Goal: Task Accomplishment & Management: Use online tool/utility

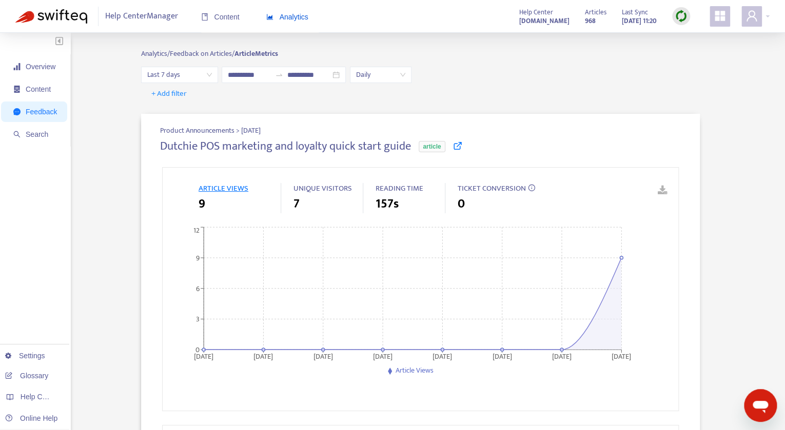
click at [289, 19] on span "Analytics" at bounding box center [287, 17] width 42 height 8
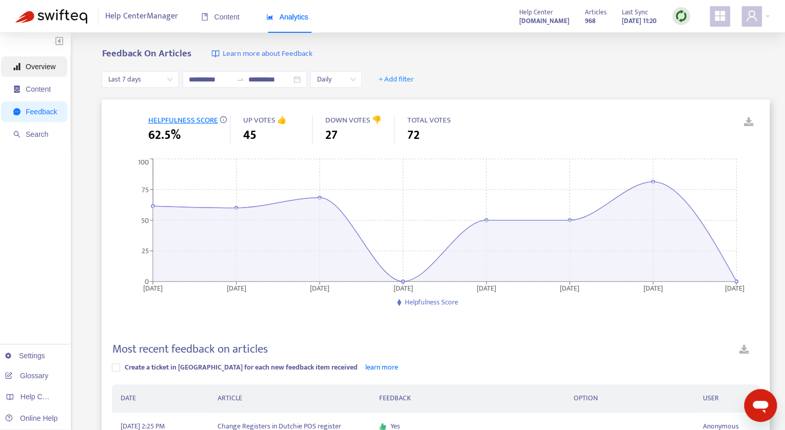
click at [41, 67] on span "Overview" at bounding box center [41, 67] width 30 height 8
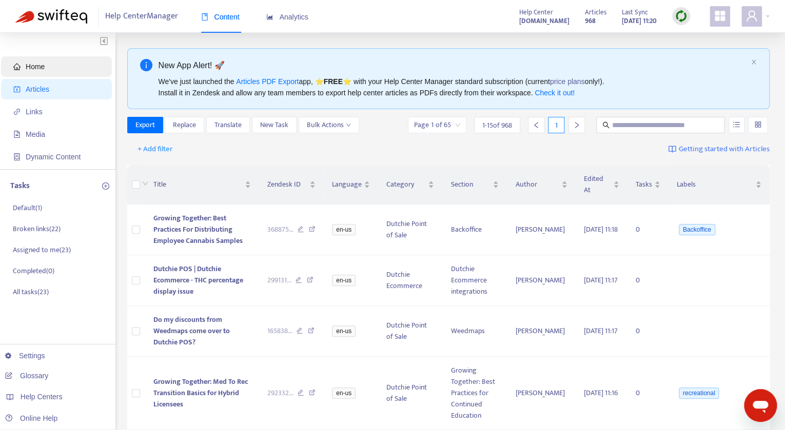
click at [39, 64] on span "Home" at bounding box center [35, 67] width 19 height 8
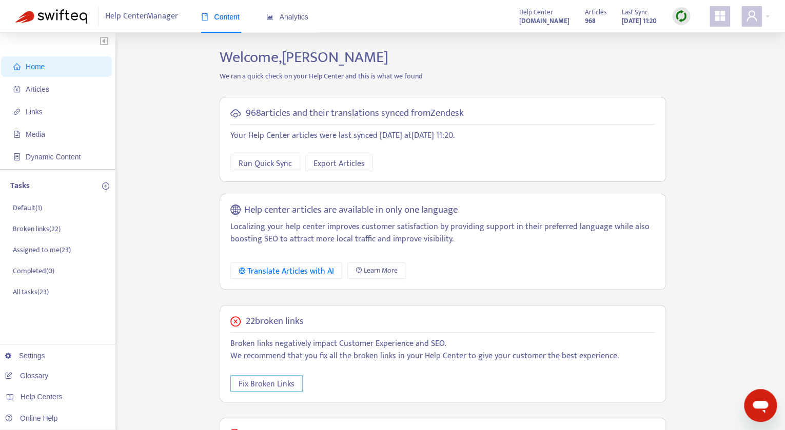
click at [275, 379] on span "Fix Broken Links" at bounding box center [267, 384] width 56 height 13
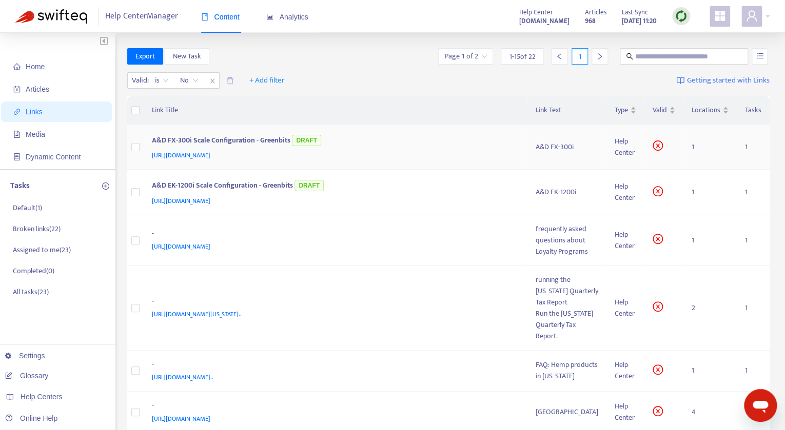
click at [629, 151] on div "Help Center" at bounding box center [626, 147] width 22 height 23
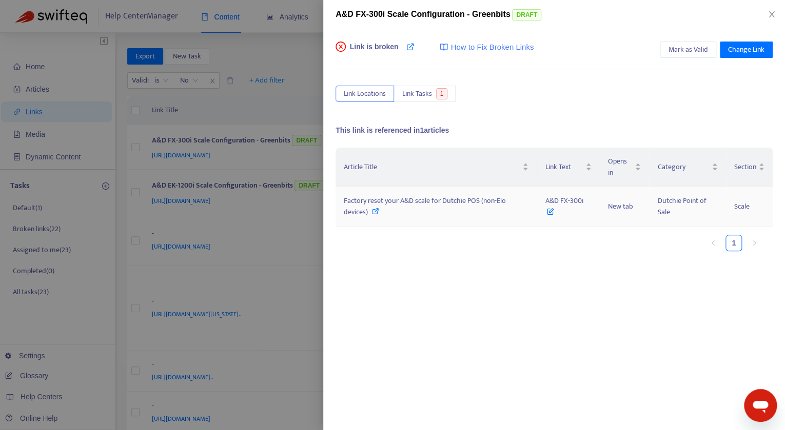
click at [482, 201] on span "Factory reset your A&D scale for Dutchie POS (non-Elo devices)" at bounding box center [425, 206] width 162 height 23
click at [472, 201] on span "Factory reset your A&D scale for Dutchie POS (non-Elo devices)" at bounding box center [425, 206] width 162 height 23
click at [308, 148] on div at bounding box center [392, 215] width 785 height 430
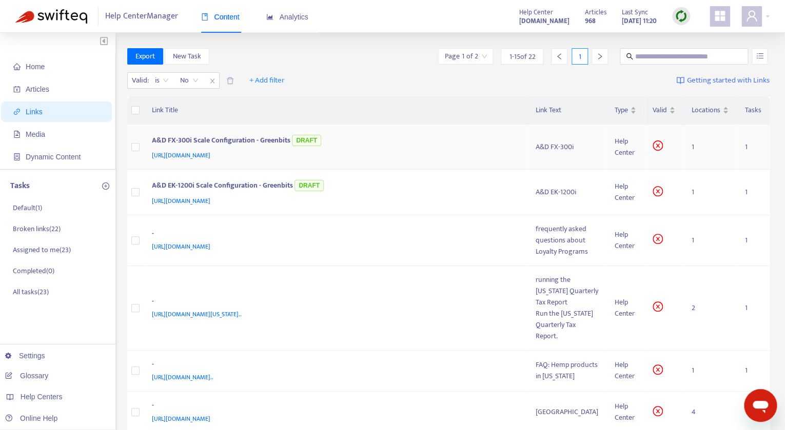
click at [344, 149] on div "A&D FX-300i Scale Configuration - Greenbits DRAFT" at bounding box center [334, 141] width 364 height 17
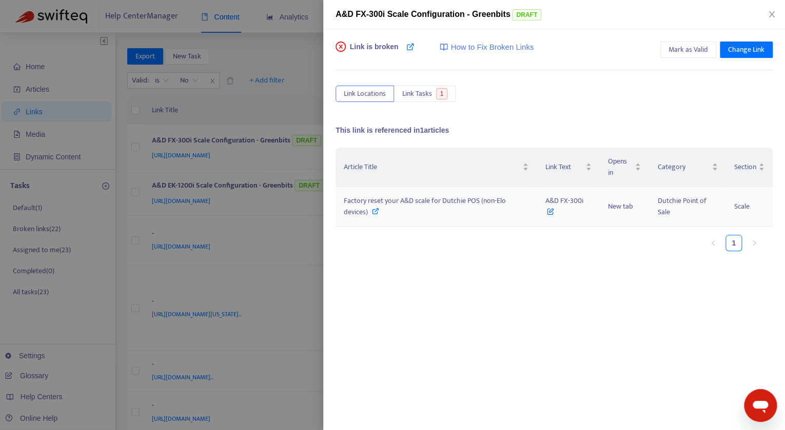
click at [415, 201] on span "Factory reset your A&D scale for Dutchie POS (non-Elo devices)" at bounding box center [425, 206] width 162 height 23
click at [215, 181] on div at bounding box center [392, 215] width 785 height 430
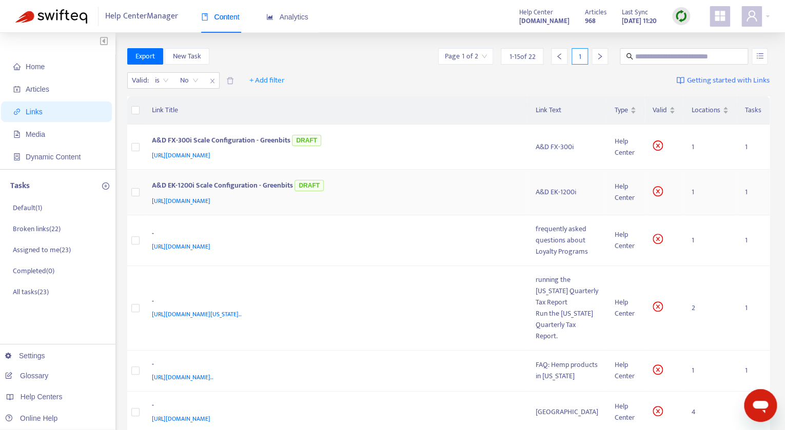
click at [568, 191] on div "A&D EK-1200i" at bounding box center [567, 192] width 63 height 11
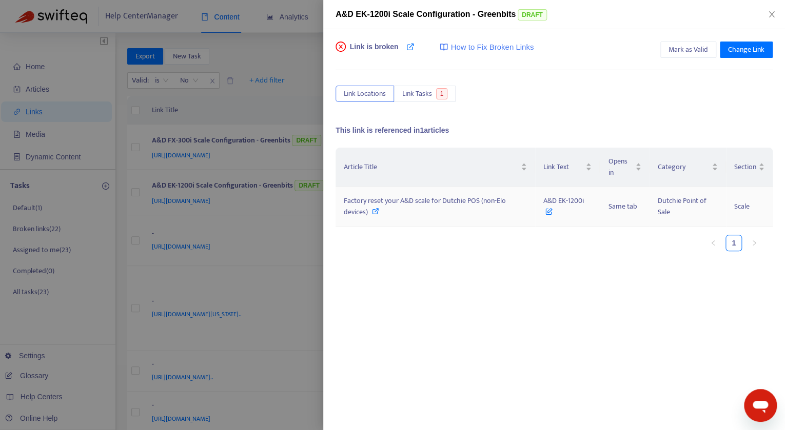
click at [428, 196] on span "Factory reset your A&D scale for Dutchie POS (non-Elo devices)" at bounding box center [425, 206] width 162 height 23
click at [234, 223] on div at bounding box center [392, 215] width 785 height 430
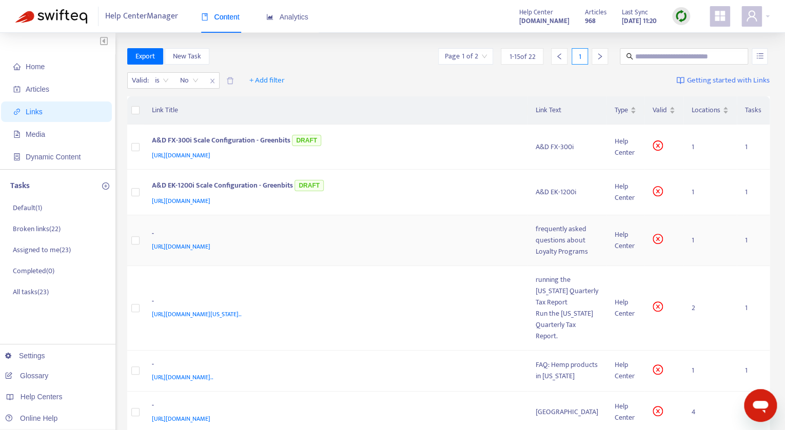
click at [551, 243] on div "frequently asked questions about Loyalty Programs" at bounding box center [567, 241] width 63 height 34
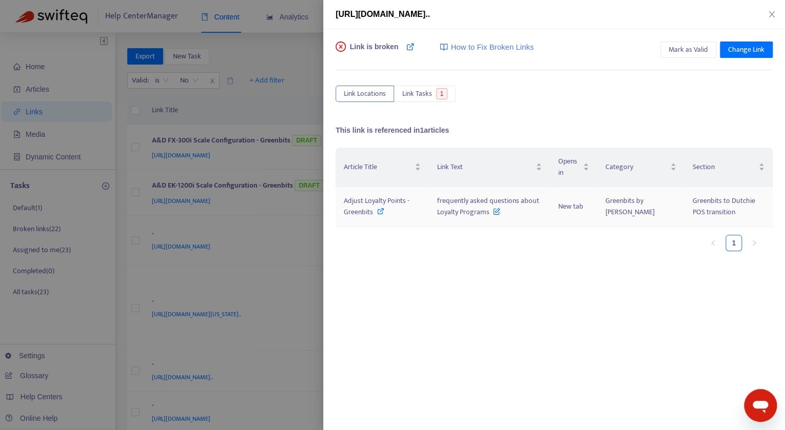
click at [444, 198] on span "frequently asked questions about Loyalty Programs" at bounding box center [488, 206] width 102 height 23
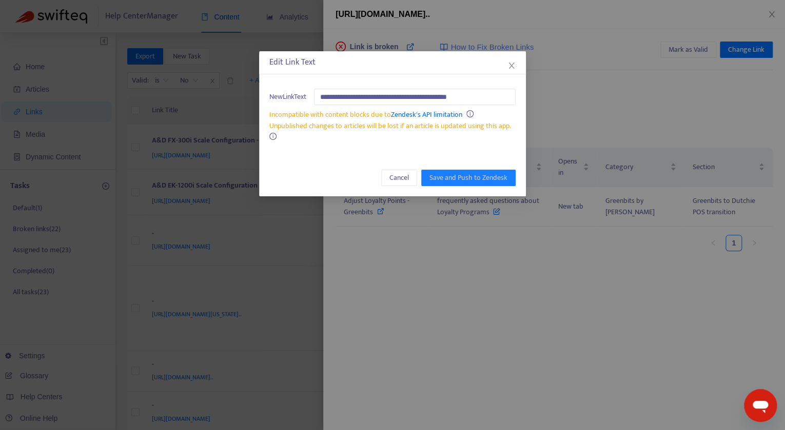
click at [375, 212] on div "**********" at bounding box center [392, 215] width 785 height 430
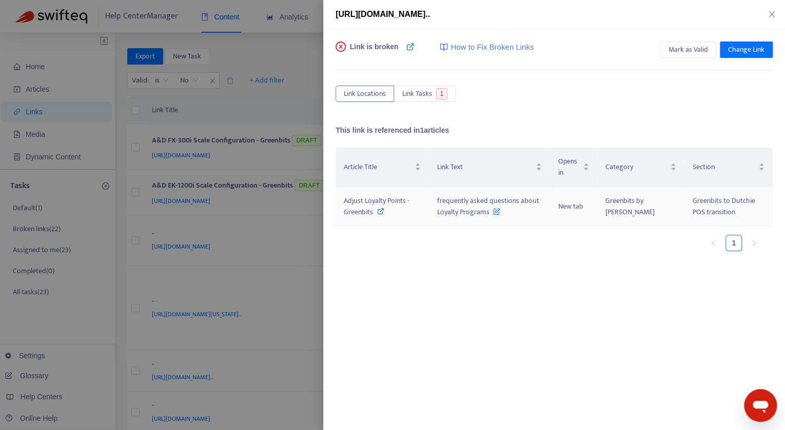
click at [375, 212] on div "Adjust Loyalty Points - Greenbits" at bounding box center [382, 206] width 77 height 23
click at [199, 283] on div at bounding box center [392, 215] width 785 height 430
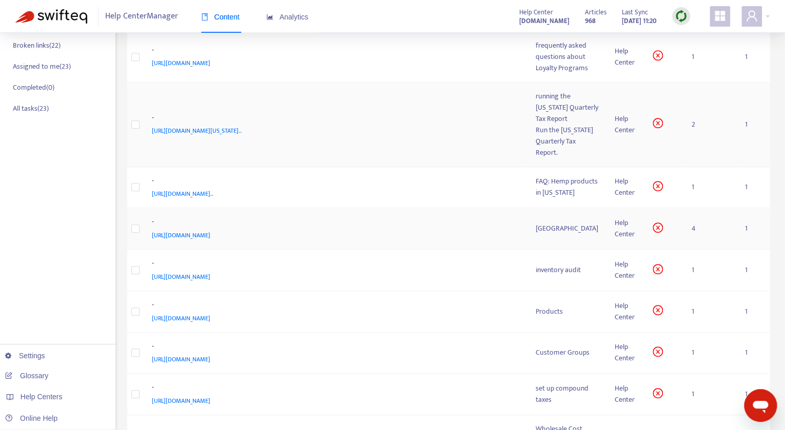
scroll to position [188, 0]
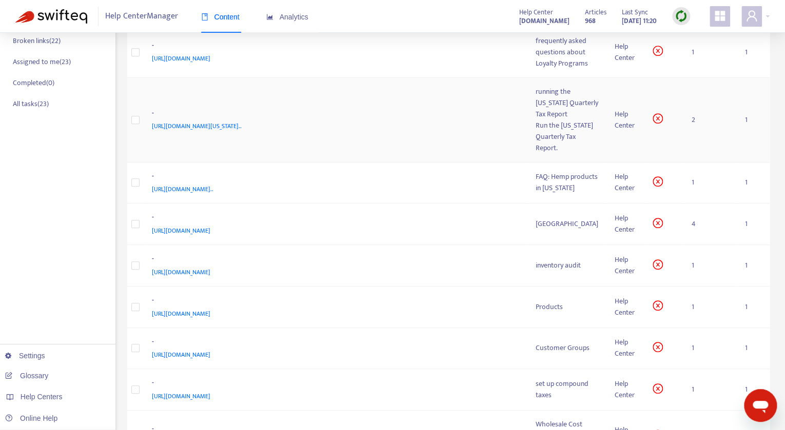
click at [576, 107] on div "running the Oregon Quarterly Tax Report" at bounding box center [567, 103] width 63 height 34
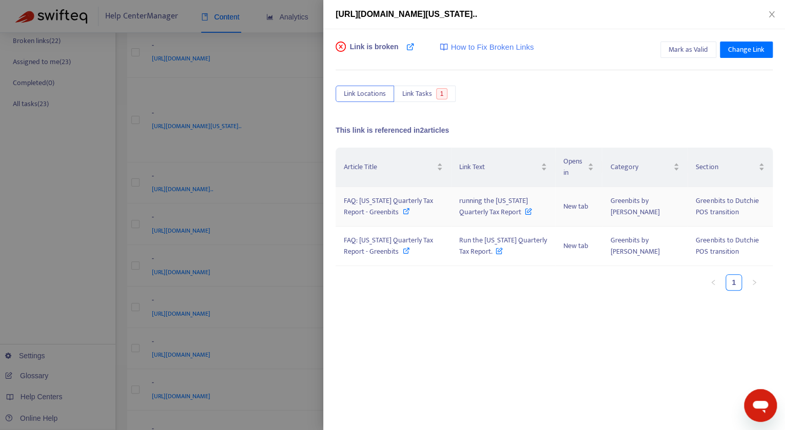
click at [420, 198] on span "FAQ: Oregon Quarterly Tax Report - Greenbits" at bounding box center [388, 206] width 89 height 23
click at [459, 204] on td "running the Oregon Quarterly Tax Report" at bounding box center [503, 206] width 104 height 39
click at [433, 195] on span "FAQ: Oregon Quarterly Tax Report - Greenbits" at bounding box center [388, 206] width 89 height 23
click at [176, 201] on div at bounding box center [392, 215] width 785 height 430
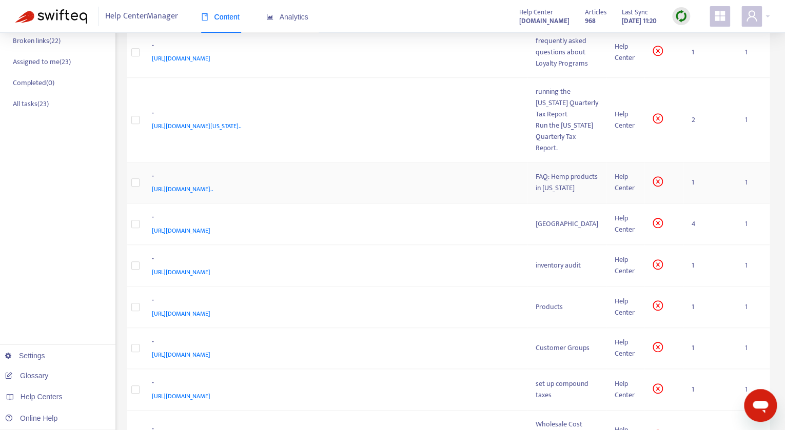
click at [559, 188] on div "FAQ: Hemp products in Oregon" at bounding box center [567, 182] width 63 height 23
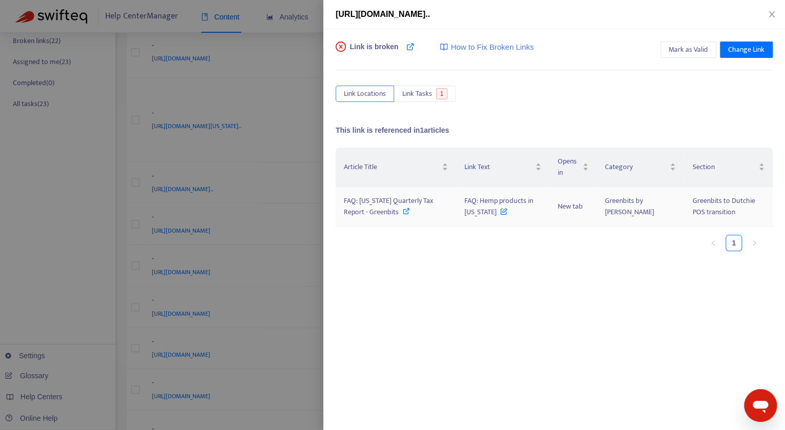
click at [421, 196] on span "FAQ: Oregon Quarterly Tax Report - Greenbits" at bounding box center [388, 206] width 89 height 23
click at [176, 223] on div at bounding box center [392, 215] width 785 height 430
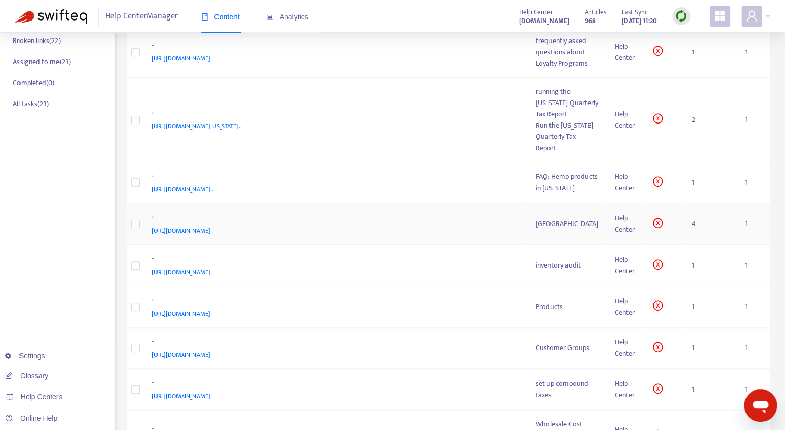
click at [575, 230] on div "Legacy Weigh Station" at bounding box center [567, 224] width 63 height 11
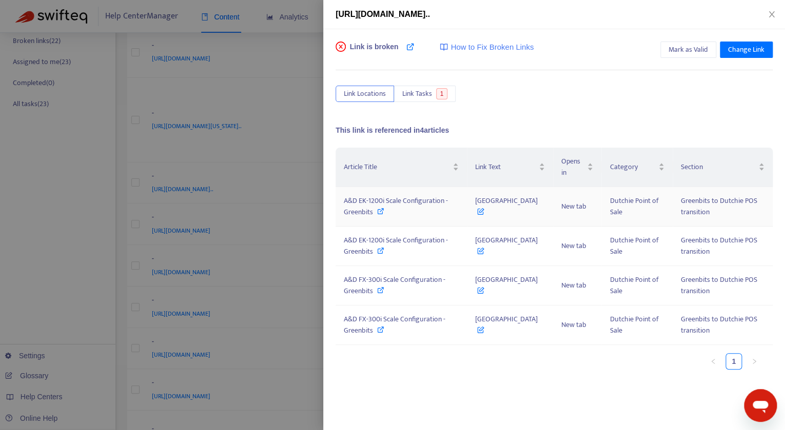
click at [432, 204] on span "A&D EK-1200i Scale Configuration - Greenbits" at bounding box center [396, 206] width 104 height 23
click at [397, 280] on span "A&D FX-300i Scale Configuration - Greenbits" at bounding box center [395, 285] width 102 height 23
click at [235, 310] on div at bounding box center [392, 215] width 785 height 430
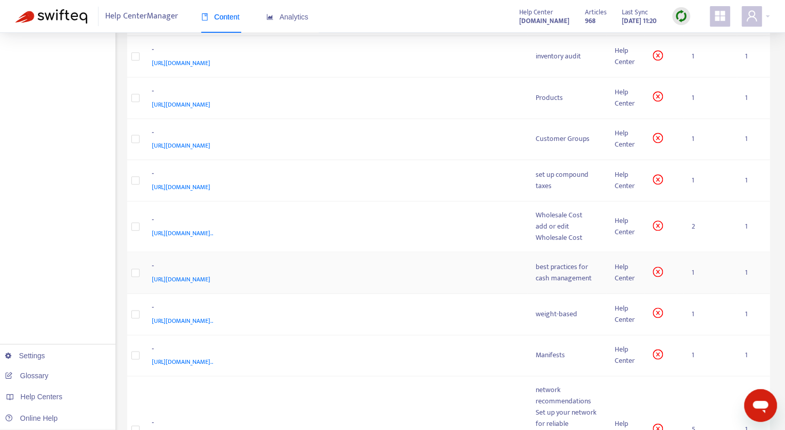
scroll to position [396, 0]
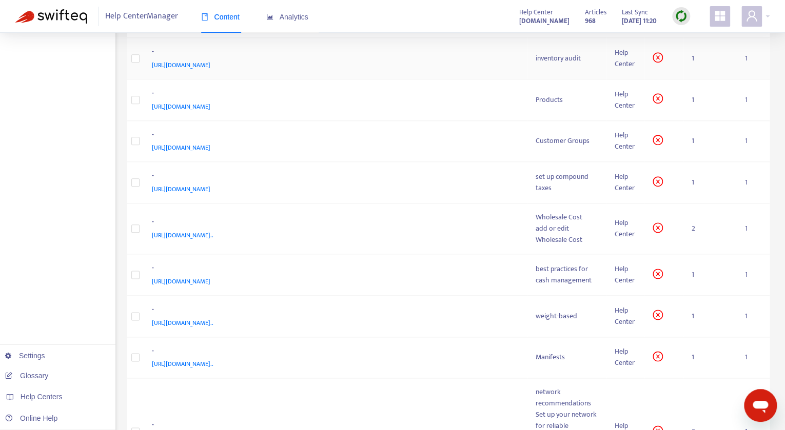
click at [579, 64] on div "inventory audit" at bounding box center [567, 58] width 63 height 11
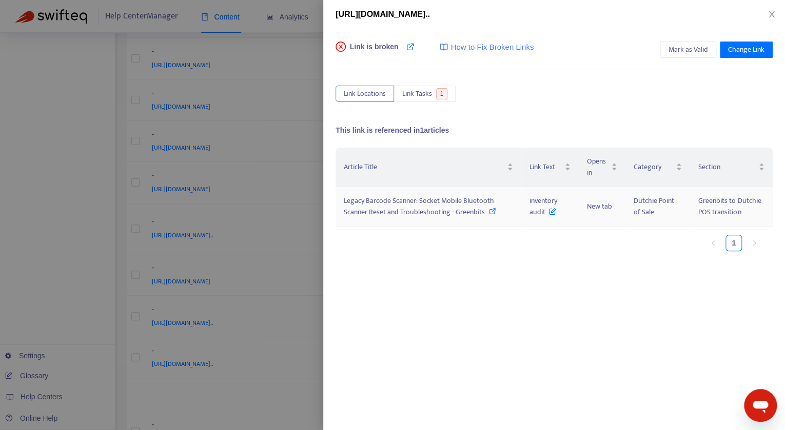
click at [448, 195] on span "Legacy Barcode Scanner: Socket Mobile Bluetooth Scanner Reset and Troubleshooti…" at bounding box center [419, 206] width 150 height 23
click at [208, 176] on div at bounding box center [392, 215] width 785 height 430
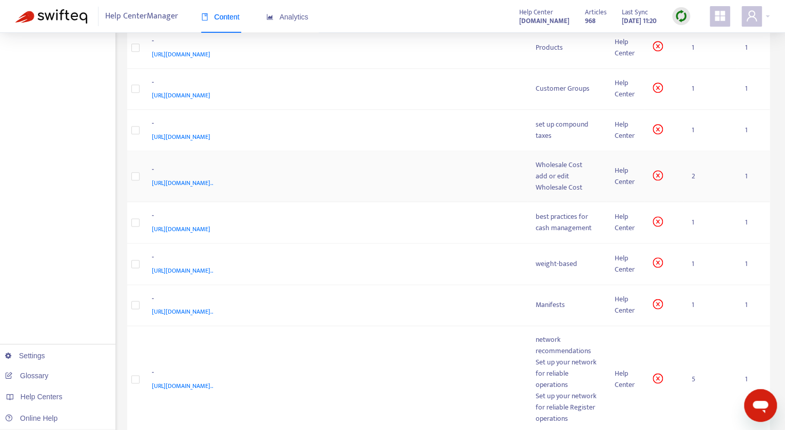
scroll to position [447, 0]
click at [565, 53] on div "Products" at bounding box center [567, 48] width 63 height 11
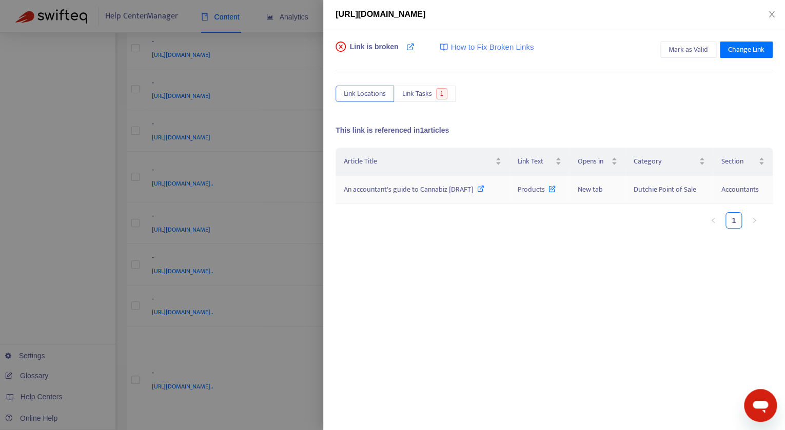
click at [466, 182] on td "An accountant's guide to Cannabiz [DRAFT]" at bounding box center [422, 190] width 174 height 28
click at [435, 191] on span "An accountant's guide to Cannabiz [DRAFT]" at bounding box center [408, 190] width 129 height 12
click at [280, 127] on div at bounding box center [392, 215] width 785 height 430
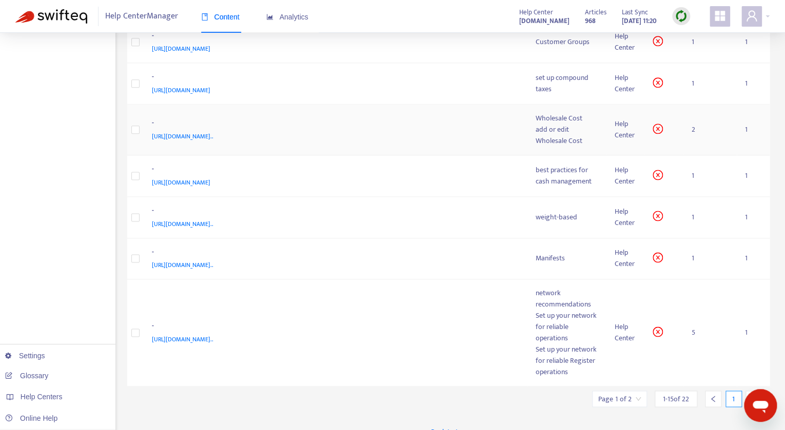
scroll to position [496, 0]
click at [590, 47] on div "Customer Groups" at bounding box center [567, 40] width 63 height 11
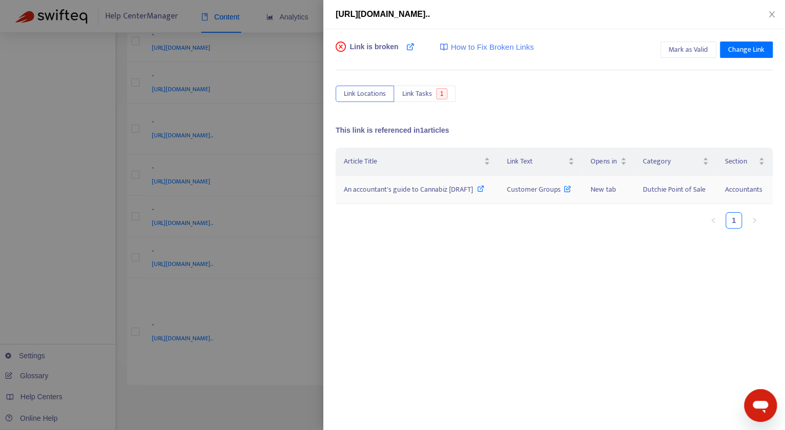
click at [457, 193] on span "An accountant's guide to Cannabiz [DRAFT]" at bounding box center [408, 190] width 129 height 12
click at [131, 89] on div at bounding box center [392, 215] width 785 height 430
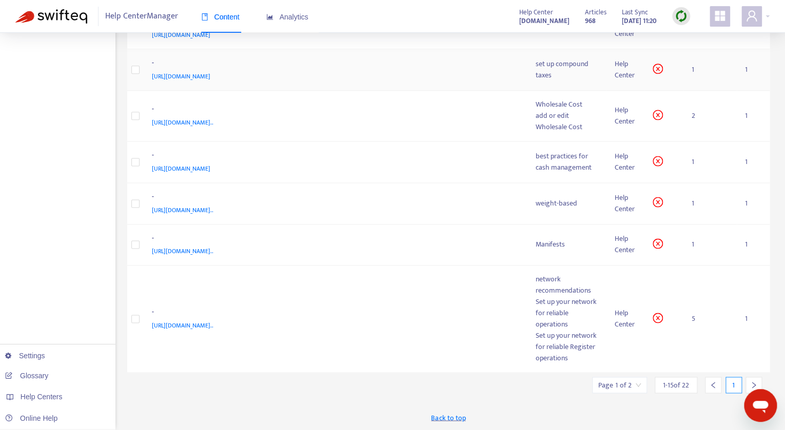
scroll to position [536, 0]
click at [560, 58] on div "set up compound taxes" at bounding box center [567, 69] width 63 height 23
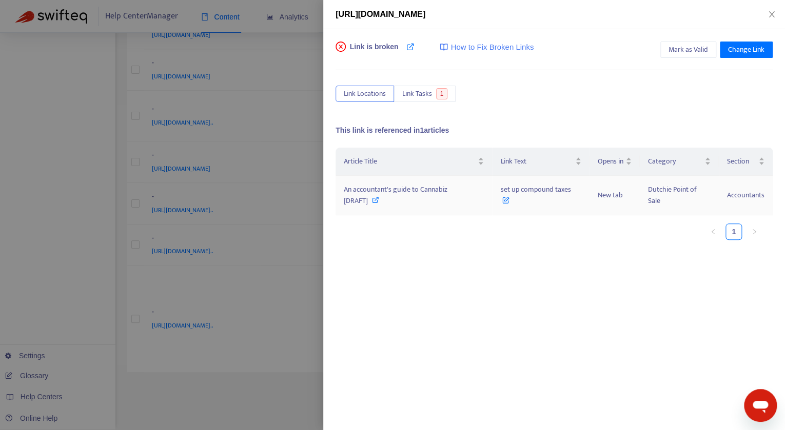
click at [414, 187] on span "An accountant's guide to Cannabiz [DRAFT]" at bounding box center [396, 195] width 104 height 23
click at [285, 227] on div at bounding box center [392, 215] width 785 height 430
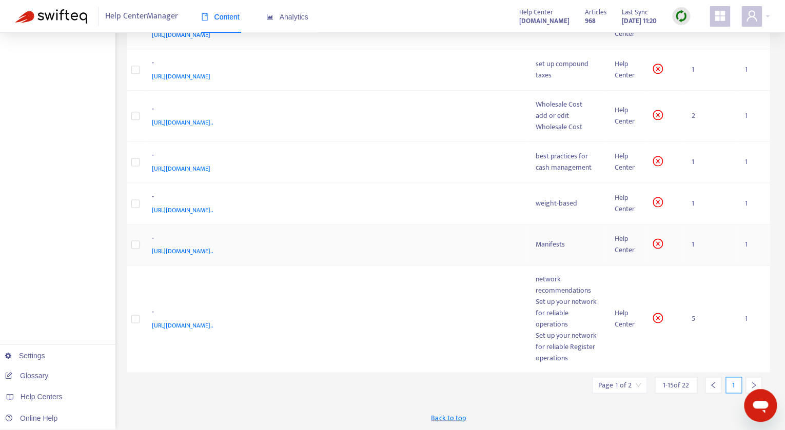
scroll to position [545, 0]
click at [557, 110] on div "add or edit Wholesale Cost" at bounding box center [567, 121] width 63 height 23
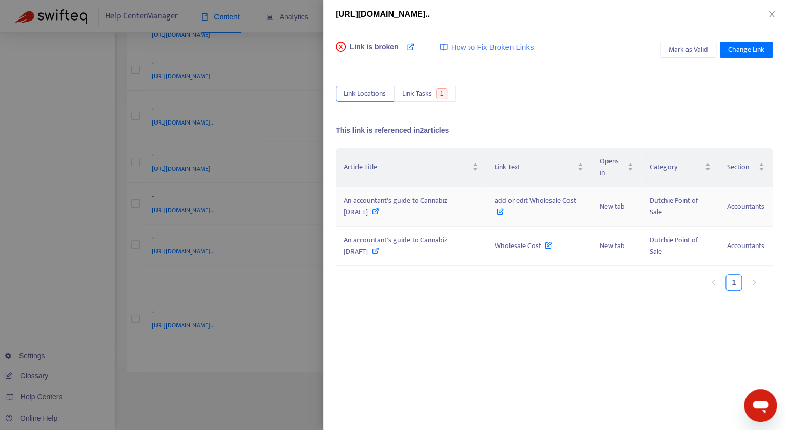
click at [427, 200] on span "An accountant's guide to Cannabiz [DRAFT]" at bounding box center [396, 206] width 104 height 23
click at [281, 217] on div at bounding box center [392, 215] width 785 height 430
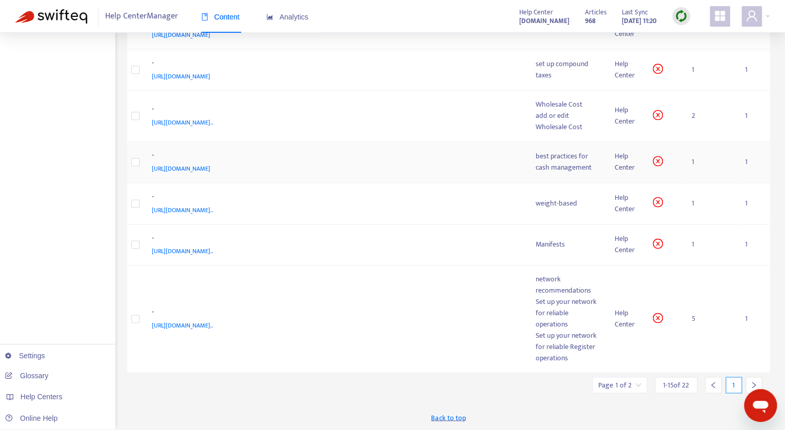
click at [552, 151] on div "best practices for cash management" at bounding box center [567, 162] width 63 height 23
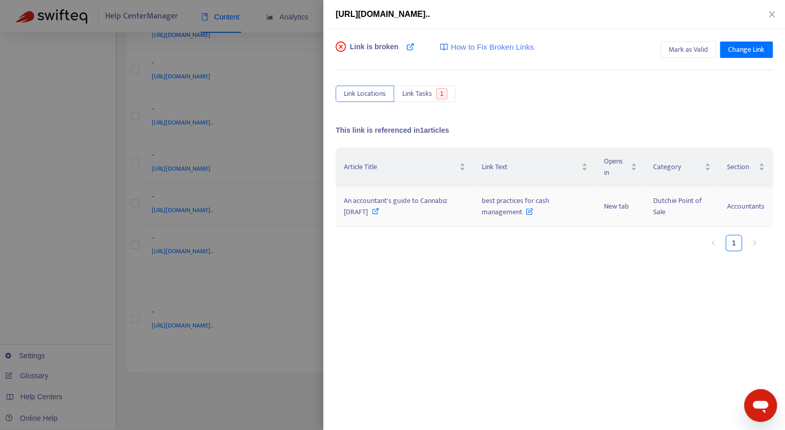
click at [413, 196] on span "An accountant's guide to Cannabiz [DRAFT]" at bounding box center [396, 206] width 104 height 23
click at [250, 263] on div at bounding box center [392, 215] width 785 height 430
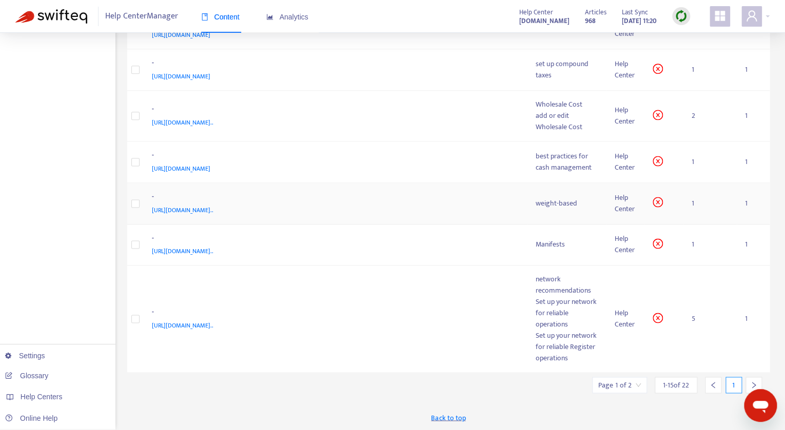
click at [558, 198] on div "weight-based" at bounding box center [567, 203] width 63 height 11
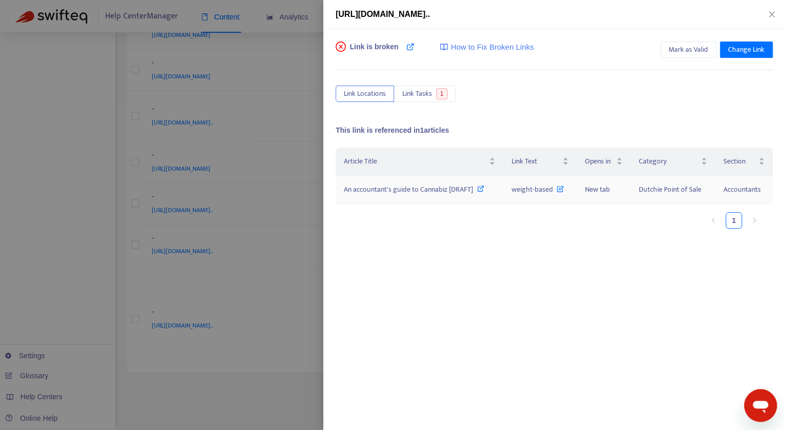
click at [426, 189] on span "An accountant's guide to Cannabiz [DRAFT]" at bounding box center [408, 190] width 129 height 12
click at [240, 200] on div at bounding box center [392, 215] width 785 height 430
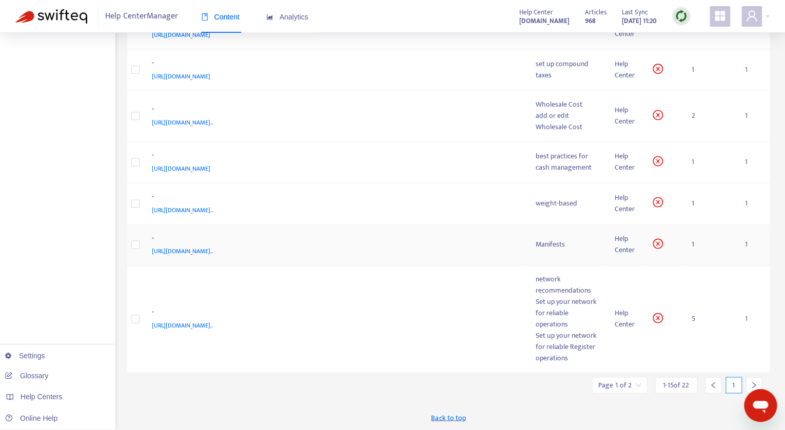
click at [557, 239] on div "Manifests" at bounding box center [567, 244] width 63 height 11
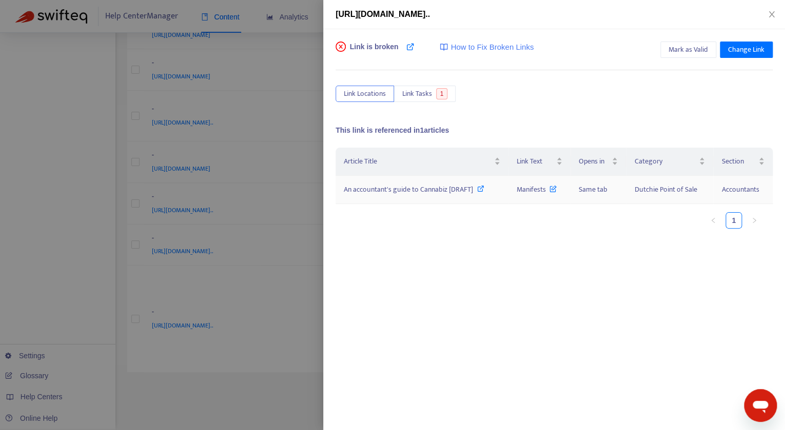
click at [430, 190] on span "An accountant's guide to Cannabiz [DRAFT]" at bounding box center [408, 190] width 129 height 12
click at [182, 263] on div at bounding box center [392, 215] width 785 height 430
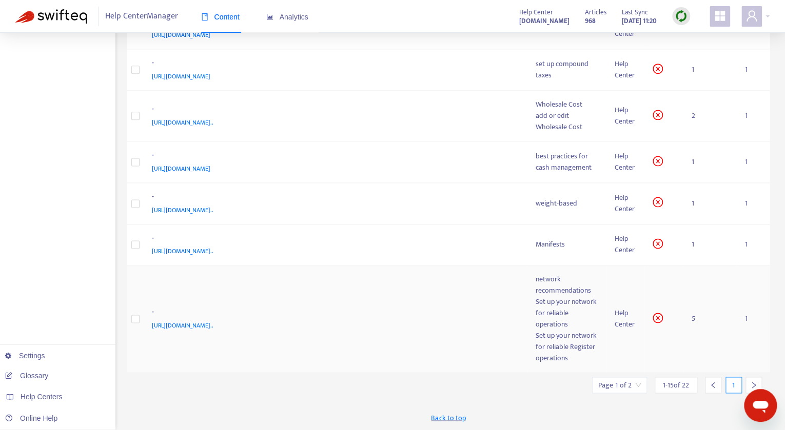
click at [556, 311] on div "Set up your network for reliable operations" at bounding box center [567, 313] width 63 height 34
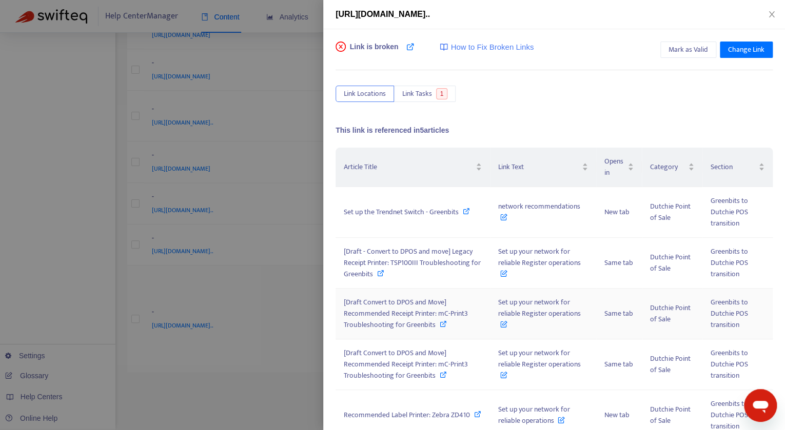
scroll to position [42, 0]
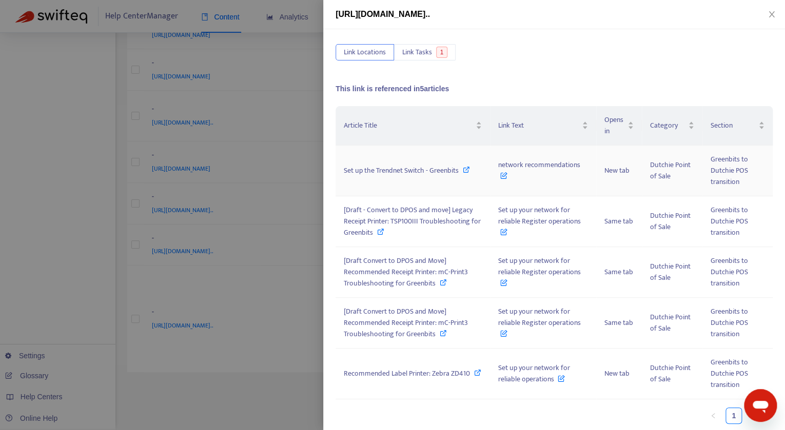
click at [404, 168] on span "Set up the Trendnet Switch - Greenbits" at bounding box center [401, 171] width 115 height 12
click at [418, 204] on span "[Draft - Convert to DPOS and move] Legacy Receipt Printer: TSP100III Troublesho…" at bounding box center [412, 221] width 137 height 34
click at [411, 269] on span "[Draft Convert to DPOS and Move] Recommended Receipt Printer: mC-Print3 Trouble…" at bounding box center [406, 272] width 124 height 34
click at [405, 321] on span "[Draft Convert to DPOS and Move] Recommended Receipt Printer: mC-Print3 Trouble…" at bounding box center [406, 323] width 124 height 34
click at [394, 368] on span "Recommended Label Printer: Zebra ZD410" at bounding box center [407, 374] width 126 height 12
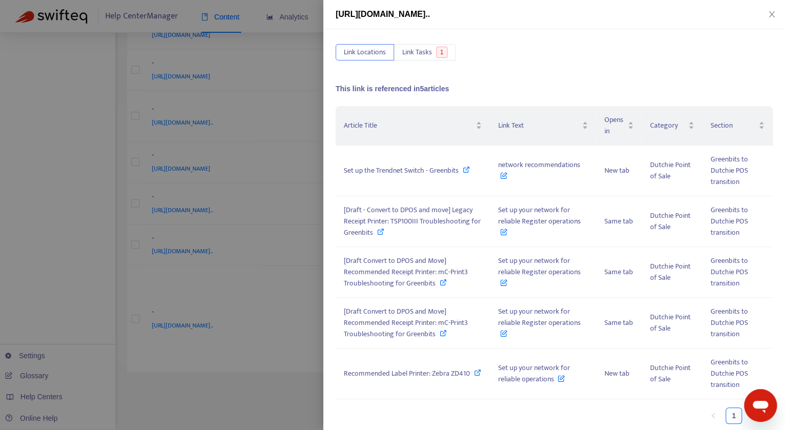
click at [219, 264] on div at bounding box center [392, 215] width 785 height 430
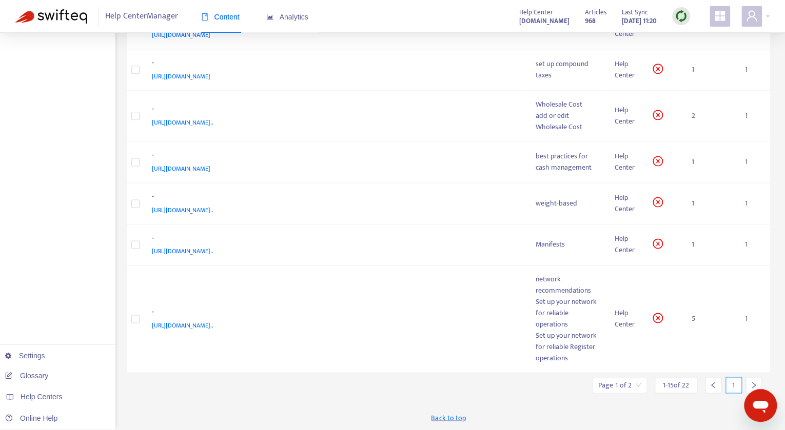
click at [755, 385] on icon "right" at bounding box center [753, 385] width 7 height 7
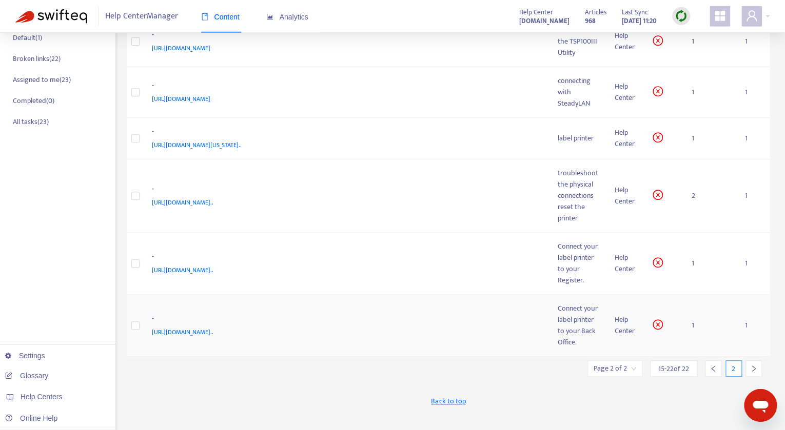
scroll to position [0, 0]
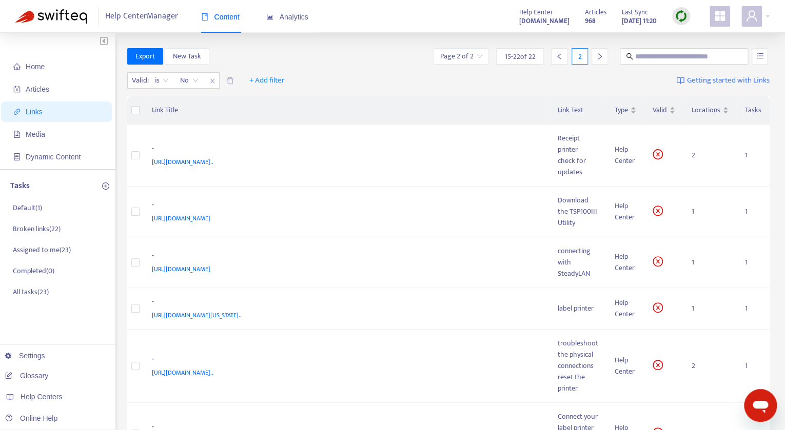
click at [675, 18] on div at bounding box center [681, 16] width 18 height 18
click at [680, 33] on link "Quick Sync" at bounding box center [702, 37] width 44 height 12
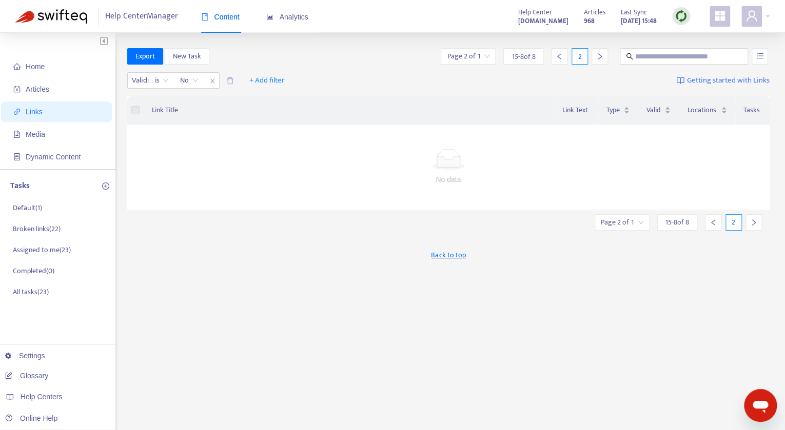
click at [39, 108] on span "Links" at bounding box center [34, 112] width 17 height 8
click at [38, 71] on span "Home" at bounding box center [58, 66] width 90 height 21
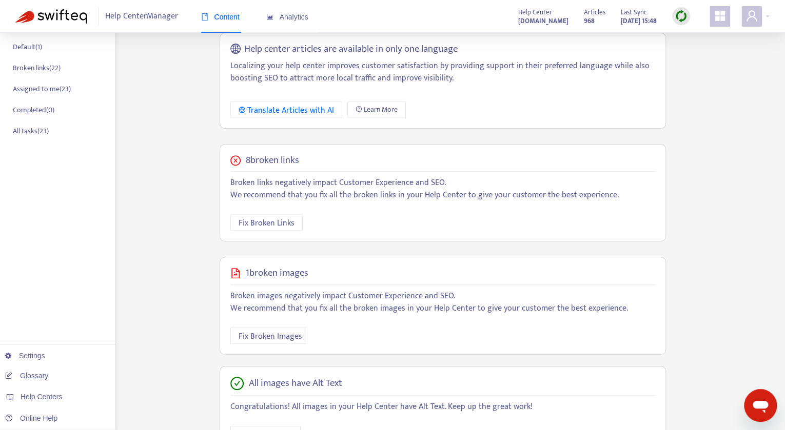
scroll to position [162, 0]
click at [265, 222] on span "Fix Broken Links" at bounding box center [267, 222] width 56 height 13
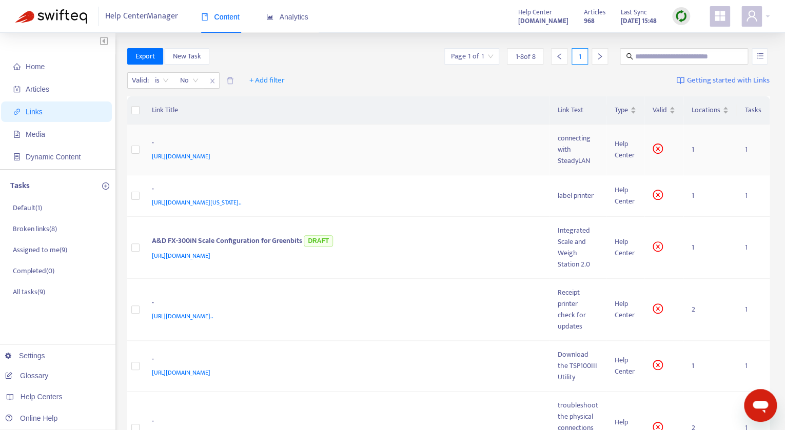
click at [583, 158] on div "connecting with SteadyLAN" at bounding box center [578, 150] width 41 height 34
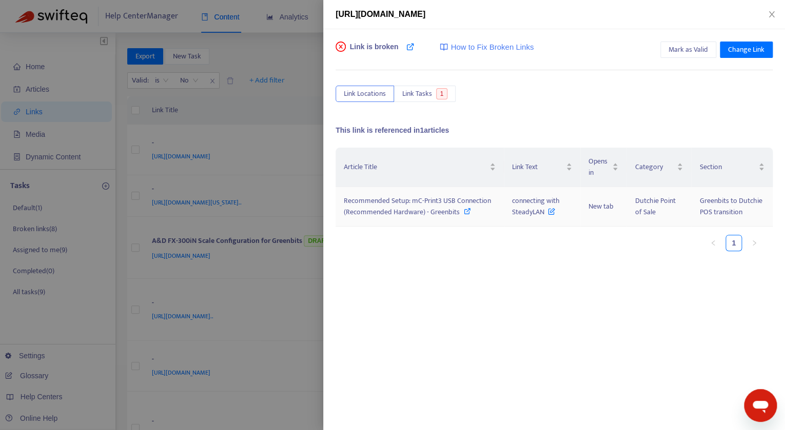
click at [447, 208] on span "Recommended Setup: mC-Print3 USB Connection (Recommended Hardware) - Greenbits" at bounding box center [417, 206] width 147 height 23
click at [199, 186] on div at bounding box center [392, 215] width 785 height 430
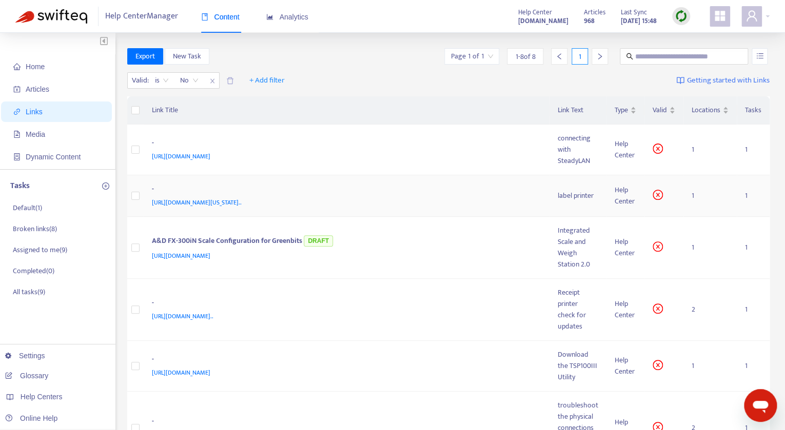
click at [568, 201] on div "label printer" at bounding box center [578, 195] width 41 height 11
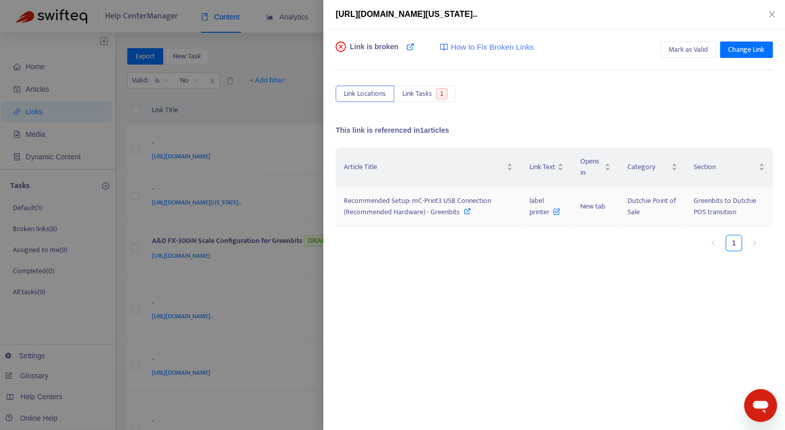
click at [391, 196] on span "Recommended Setup: mC-Print3 USB Connection (Recommended Hardware) - Greenbits" at bounding box center [417, 206] width 147 height 23
click at [273, 179] on div at bounding box center [392, 215] width 785 height 430
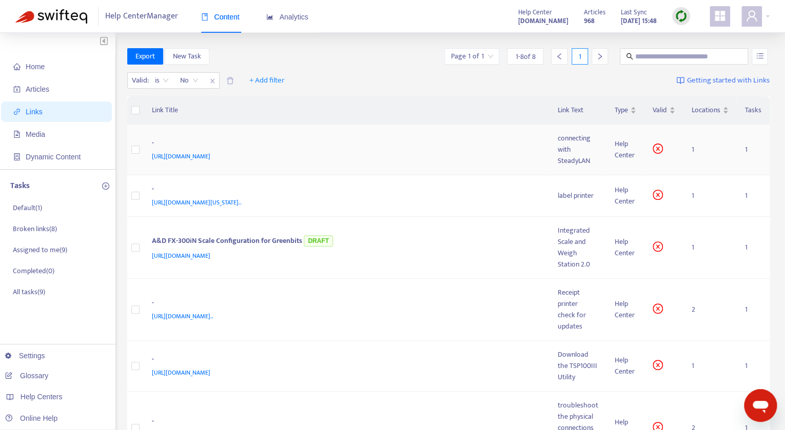
click at [563, 149] on div "connecting with SteadyLAN" at bounding box center [578, 150] width 41 height 34
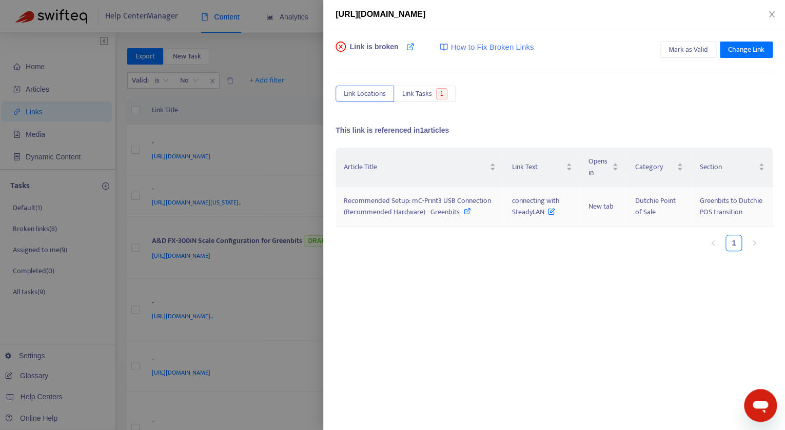
click at [426, 197] on span "Recommended Setup: mC-Print3 USB Connection (Recommended Hardware) - Greenbits" at bounding box center [417, 206] width 147 height 23
click at [241, 269] on div at bounding box center [392, 215] width 785 height 430
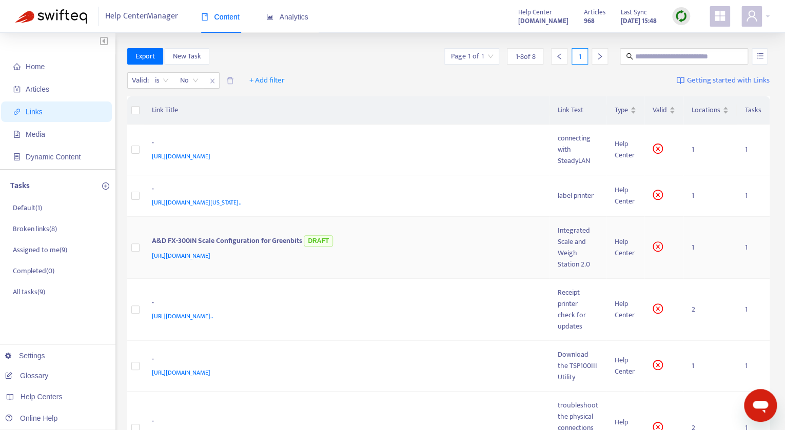
click at [567, 249] on div "Integrated Scale and Weigh Station 2.0" at bounding box center [578, 247] width 41 height 45
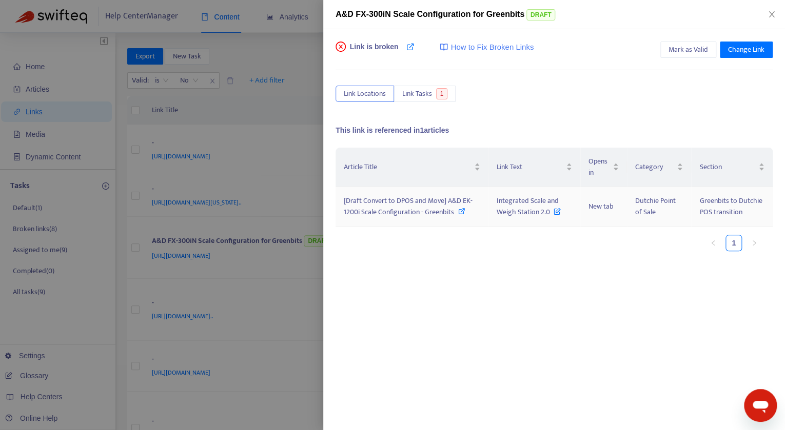
click at [394, 206] on span "[Draft Convert to DPOS and Move] A&D EK-1200i Scale Configuration - Greenbits" at bounding box center [408, 206] width 129 height 23
click at [202, 311] on div at bounding box center [392, 215] width 785 height 430
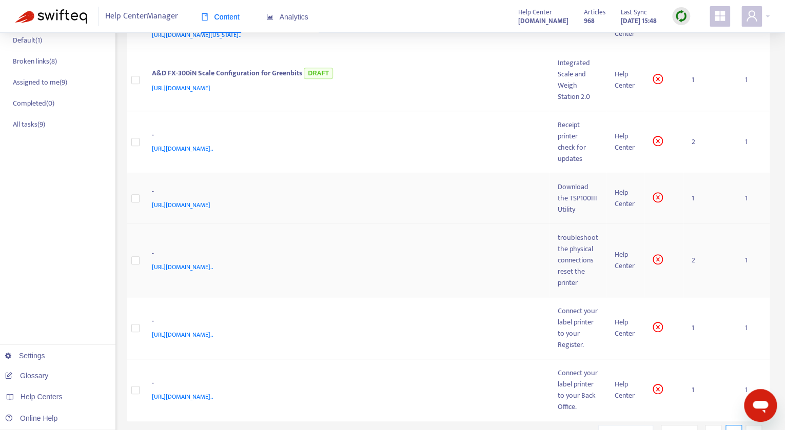
scroll to position [169, 0]
click at [213, 150] on span "https://support.dutchie.com/hc/en-us/articles/12886470603283-Legacy-Receipt-Pri…" at bounding box center [183, 147] width 62 height 10
click at [572, 142] on div "check for updates" at bounding box center [578, 152] width 41 height 23
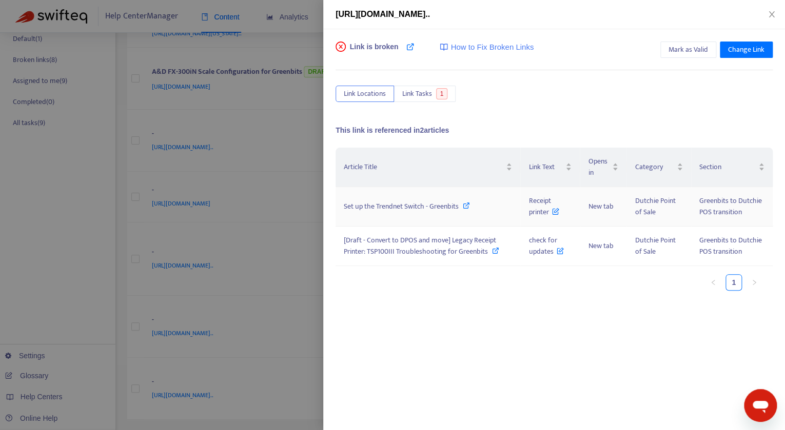
click at [449, 206] on span "Set up the Trendnet Switch - Greenbits" at bounding box center [401, 207] width 115 height 12
click at [496, 242] on span "[Draft - Convert to DPOS and move] Legacy Receipt Printer: TSP100III Troublesho…" at bounding box center [420, 245] width 152 height 23
click at [245, 182] on div at bounding box center [392, 215] width 785 height 430
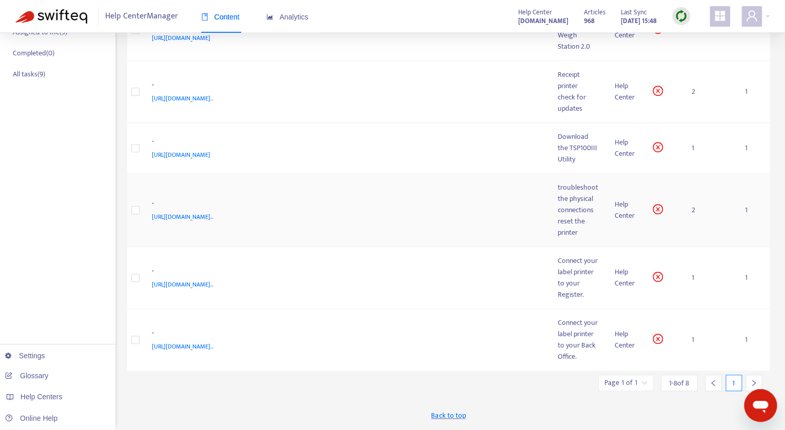
scroll to position [237, 0]
click at [579, 131] on div "Download the TSP100III Utility" at bounding box center [578, 148] width 41 height 34
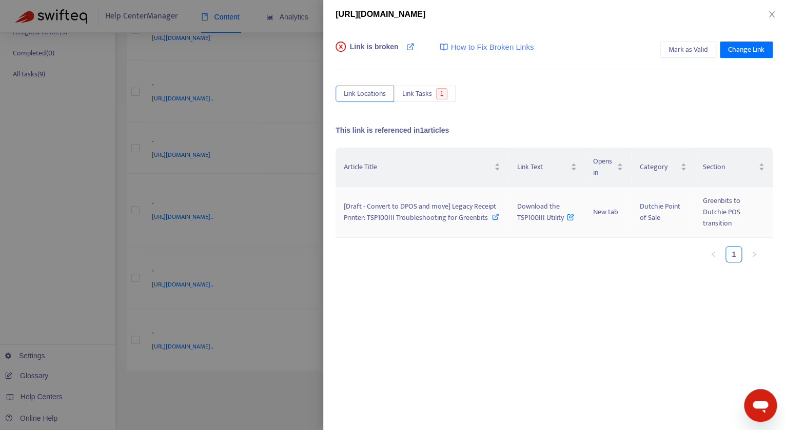
click at [397, 212] on span "[Draft - Convert to DPOS and move] Legacy Receipt Printer: TSP100III Troublesho…" at bounding box center [420, 212] width 152 height 23
click at [205, 233] on div at bounding box center [392, 215] width 785 height 430
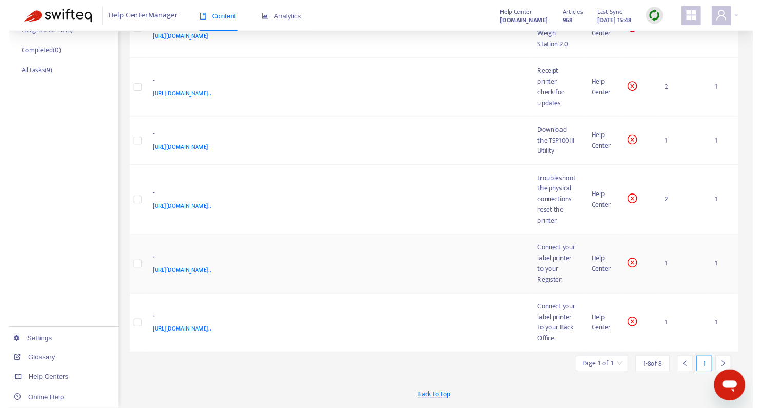
scroll to position [228, 0]
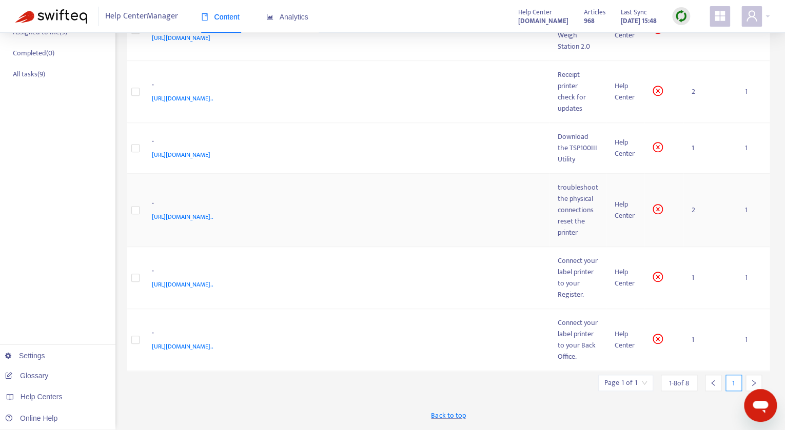
click at [563, 216] on div "reset the printer" at bounding box center [578, 227] width 41 height 23
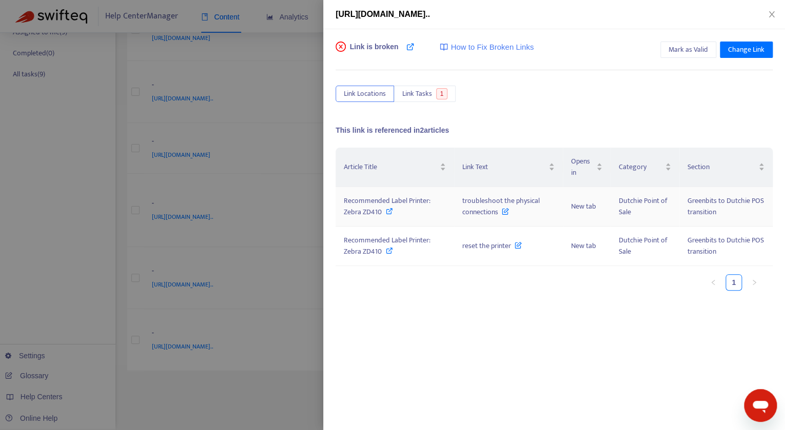
click at [392, 203] on span "Recommended Label Printer: Zebra ZD410" at bounding box center [387, 206] width 87 height 23
click at [366, 239] on span "Recommended Label Printer: Zebra ZD410" at bounding box center [387, 245] width 87 height 23
click at [159, 186] on div at bounding box center [392, 215] width 785 height 430
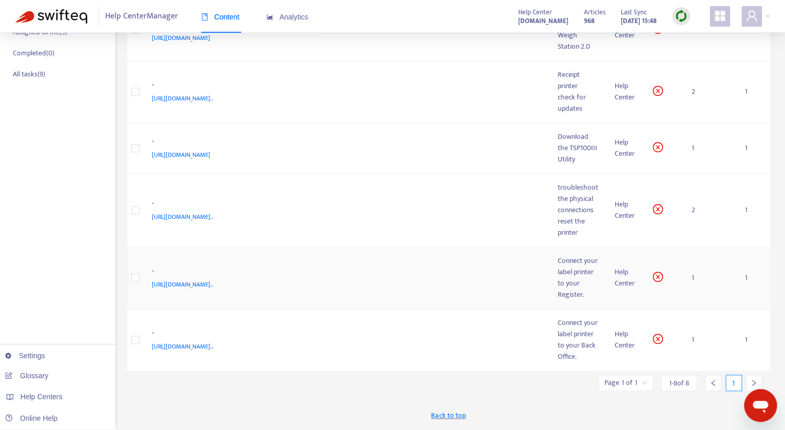
click at [575, 267] on div "Connect your label printer to your Register." at bounding box center [578, 277] width 41 height 45
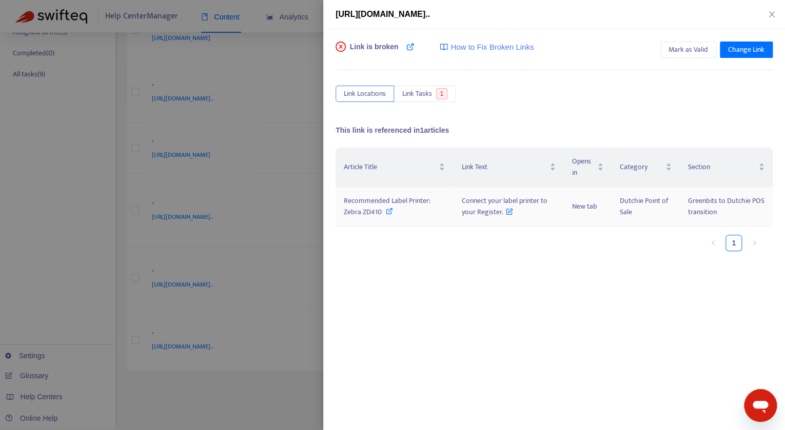
click at [403, 198] on span "Recommended Label Printer: Zebra ZD410" at bounding box center [387, 206] width 87 height 23
click at [258, 231] on div at bounding box center [392, 215] width 785 height 430
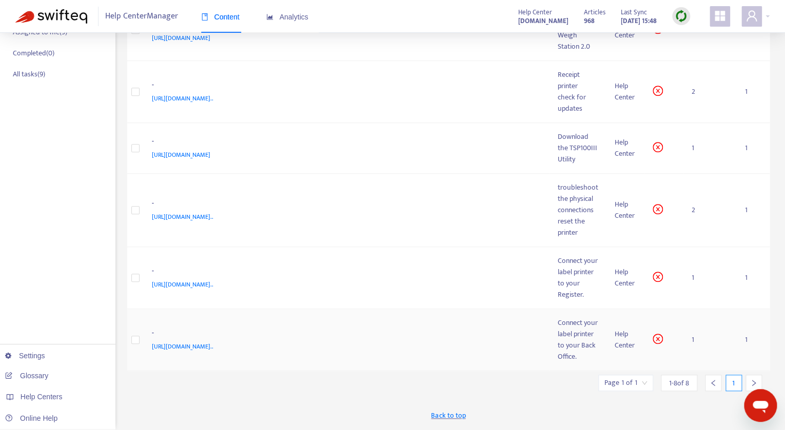
click at [575, 342] on div "Connect your label printer to your Back Office." at bounding box center [578, 340] width 41 height 45
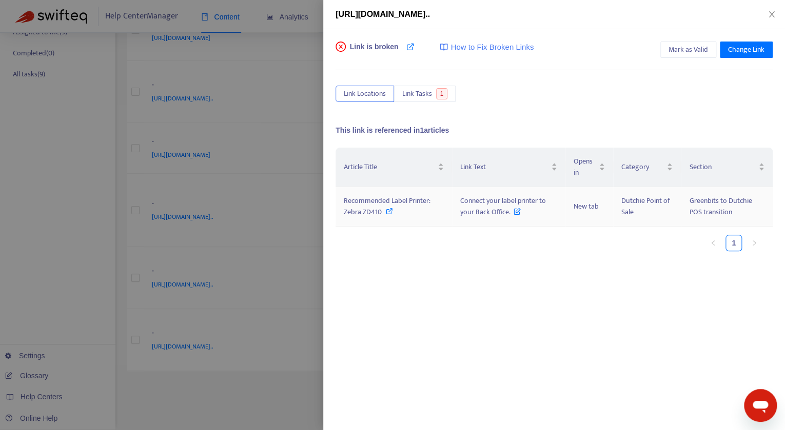
click at [390, 202] on span "Recommended Label Printer: Zebra ZD410" at bounding box center [387, 206] width 87 height 23
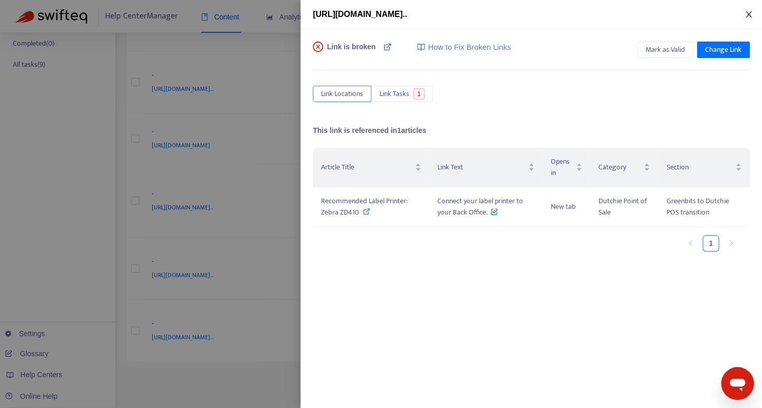
click at [749, 16] on icon "close" at bounding box center [749, 14] width 8 height 8
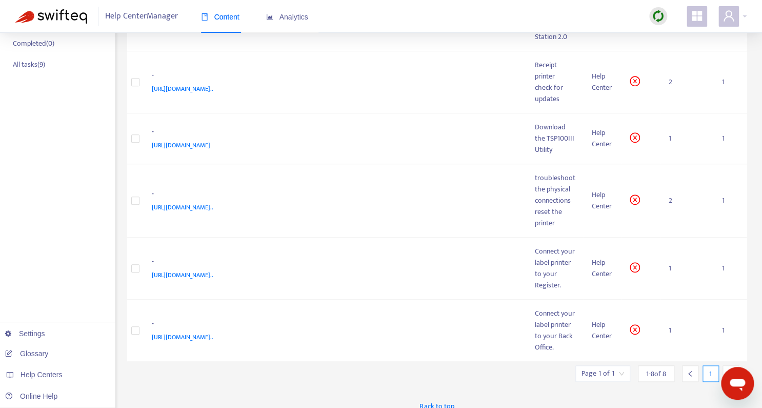
click at [659, 17] on img at bounding box center [658, 16] width 13 height 13
click at [673, 33] on link "Quick Sync" at bounding box center [680, 38] width 44 height 12
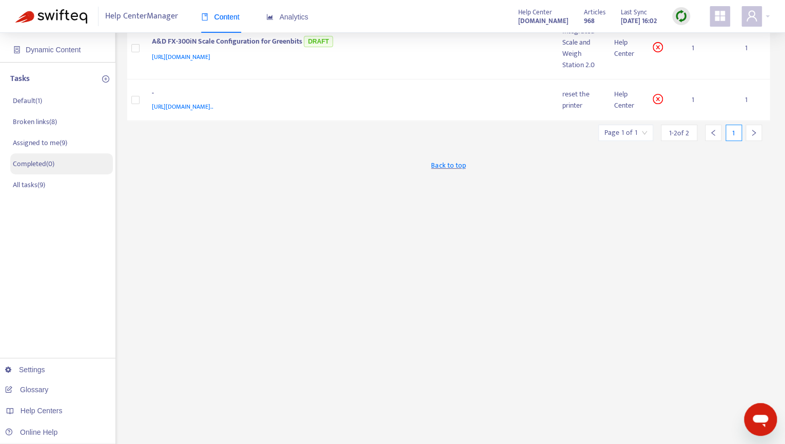
scroll to position [0, 0]
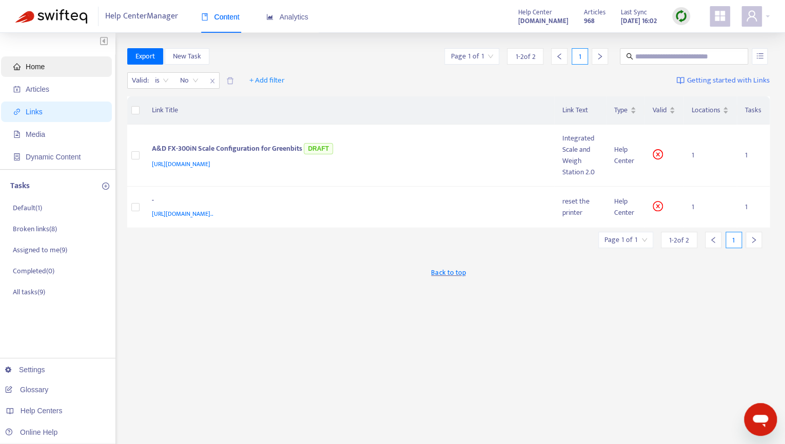
click at [36, 60] on span "Home" at bounding box center [58, 66] width 90 height 21
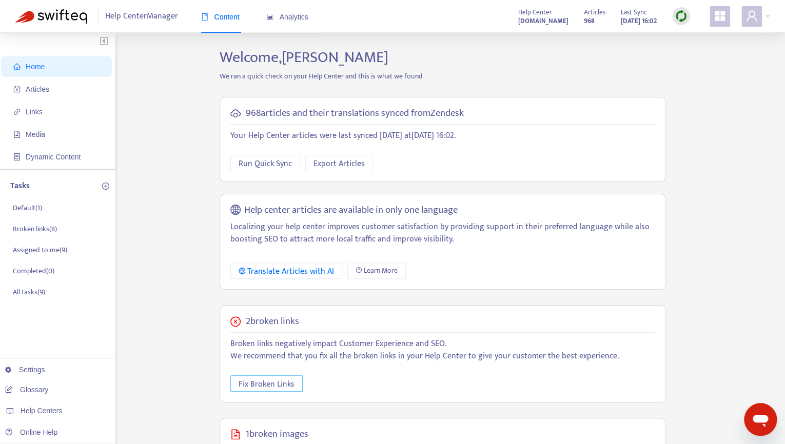
click at [282, 381] on span "Fix Broken Links" at bounding box center [267, 384] width 56 height 13
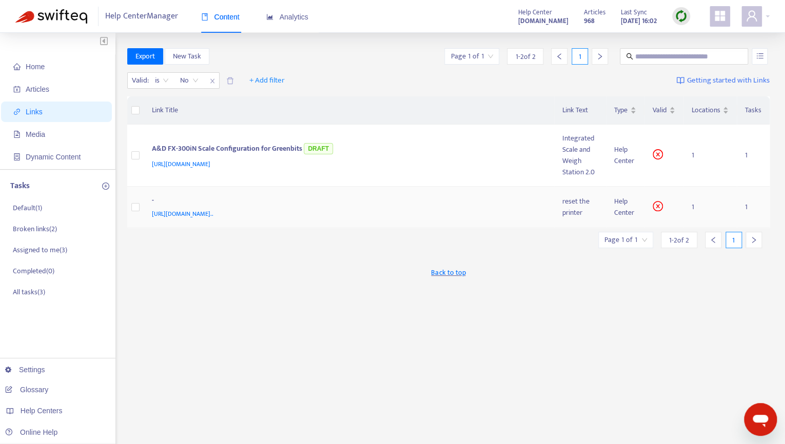
click at [573, 210] on div "reset the printer" at bounding box center [579, 207] width 35 height 23
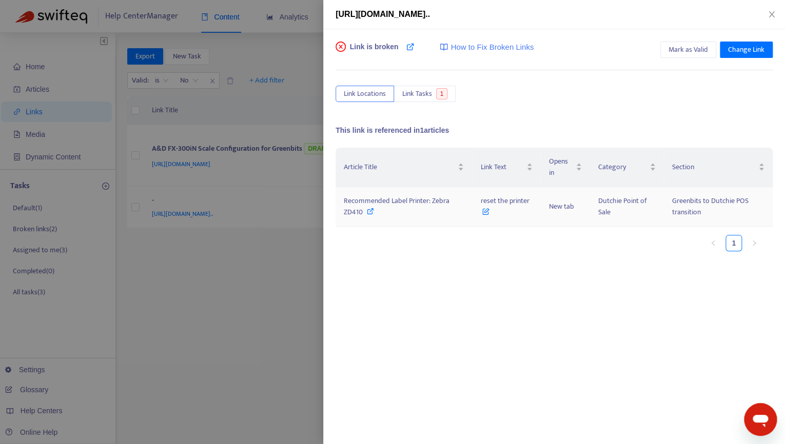
click at [407, 199] on span "Recommended Label Printer: Zebra ZD410" at bounding box center [397, 206] width 106 height 23
click at [261, 271] on div at bounding box center [392, 222] width 785 height 444
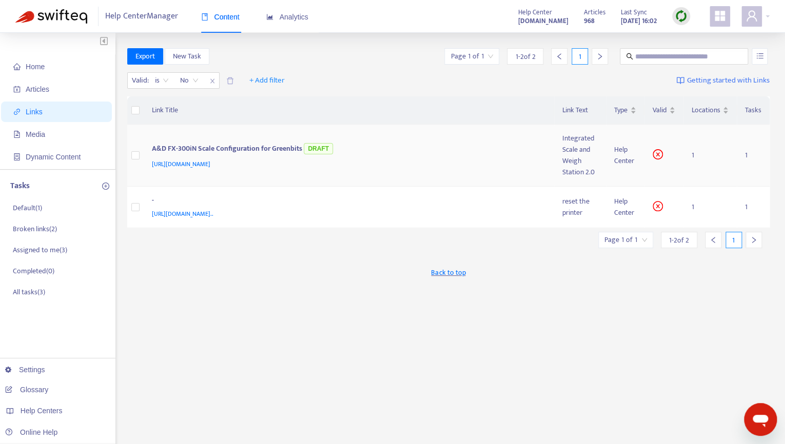
click at [576, 160] on div "Integrated Scale and Weigh Station 2.0" at bounding box center [579, 155] width 35 height 45
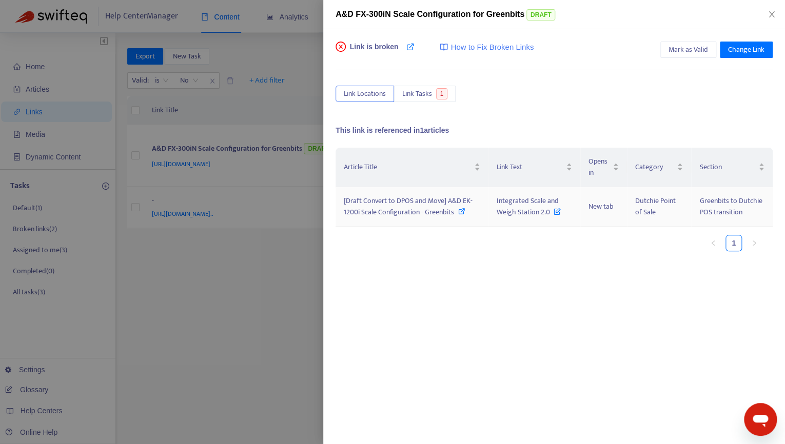
click at [445, 208] on span "[Draft Convert to DPOS and Move] A&D EK-1200i Scale Configuration - Greenbits" at bounding box center [408, 206] width 129 height 23
click at [691, 50] on span "Mark as Valid" at bounding box center [687, 49] width 39 height 11
click at [241, 262] on div at bounding box center [392, 222] width 785 height 444
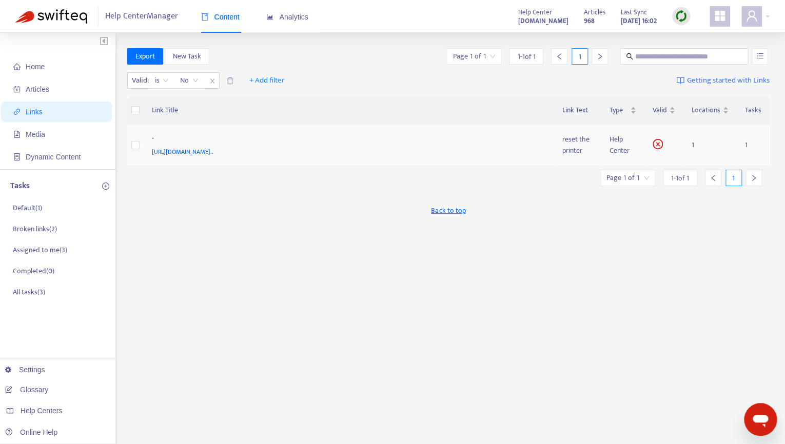
click at [608, 145] on td "Help Center" at bounding box center [622, 146] width 43 height 42
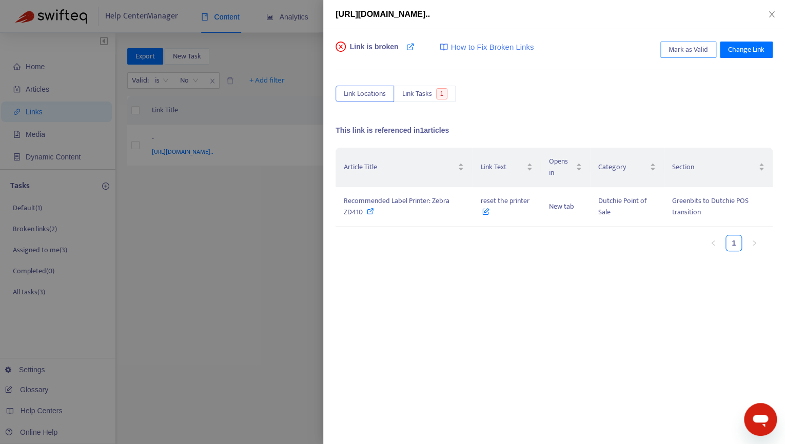
click at [680, 55] on span "Mark as Valid" at bounding box center [687, 49] width 39 height 11
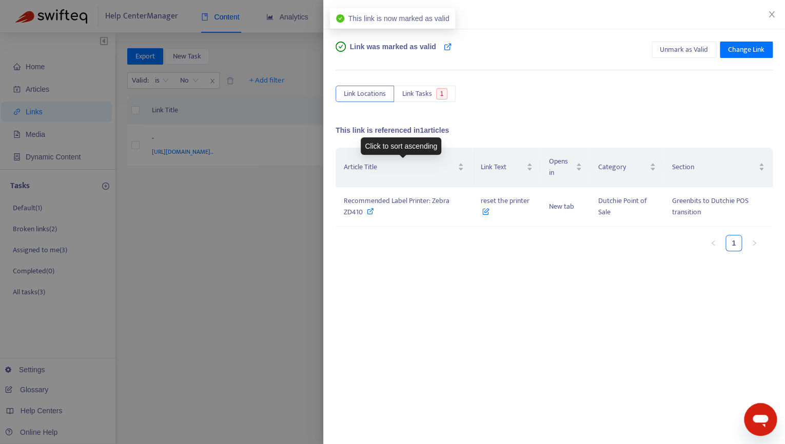
click at [241, 238] on div at bounding box center [392, 222] width 785 height 444
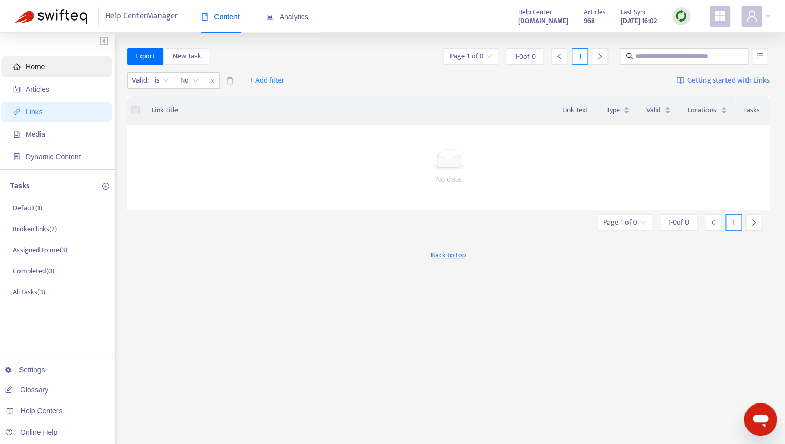
click at [32, 71] on span "Home" at bounding box center [58, 66] width 90 height 21
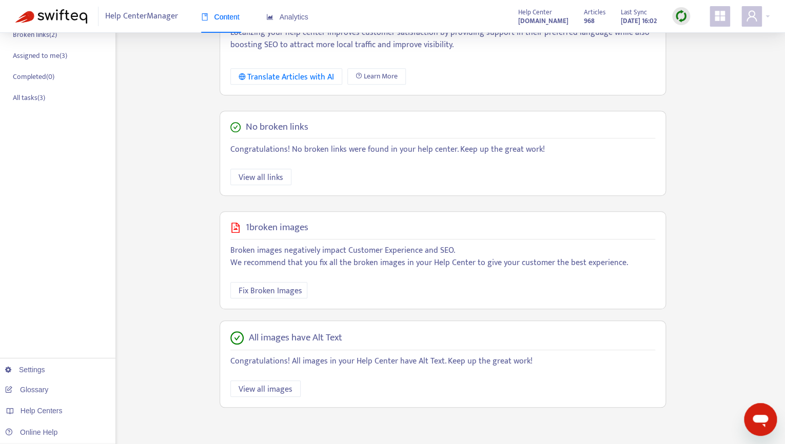
scroll to position [204, 0]
